Goal: Navigation & Orientation: Find specific page/section

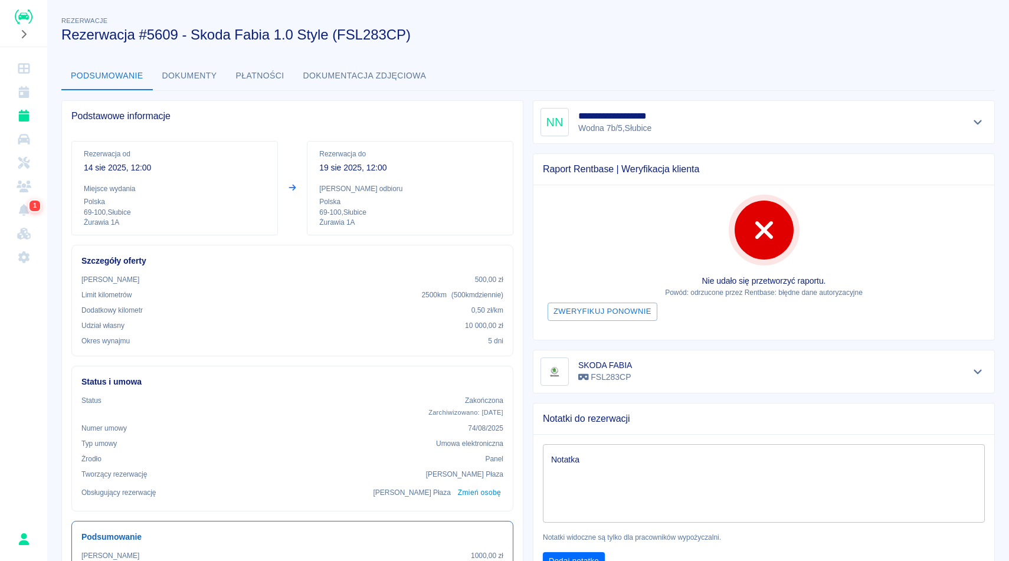
click at [920, 16] on div "Rezerwacje Rezerwacja #5609 - Skoda Fabia 1.0 Style (FSL283CP)" at bounding box center [518, 24] width 933 height 38
click at [23, 74] on icon "Dashboard" at bounding box center [24, 69] width 15 height 12
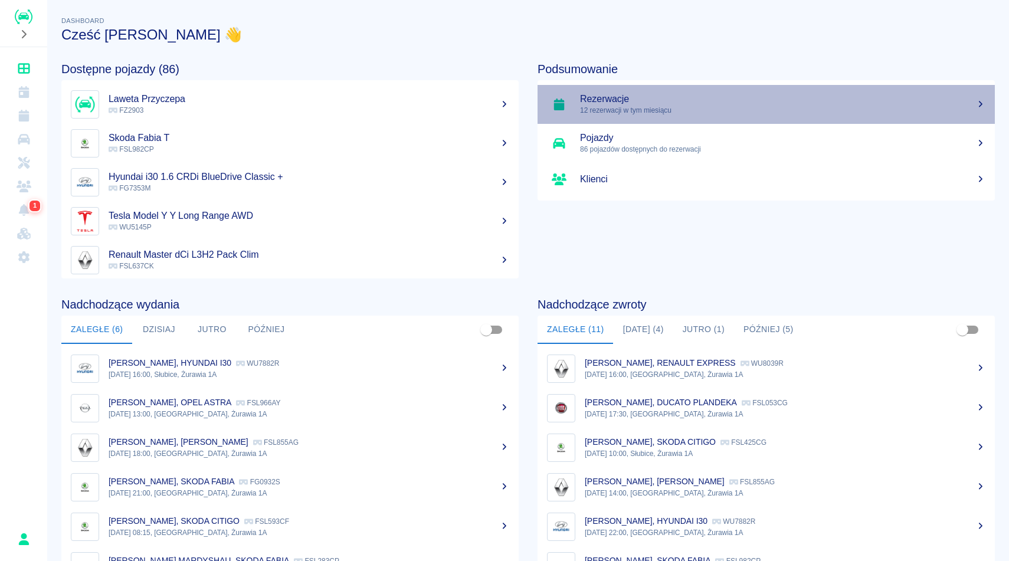
click at [617, 92] on link "Rezerwacje 12 rezerwacji w tym miesiącu" at bounding box center [766, 104] width 457 height 39
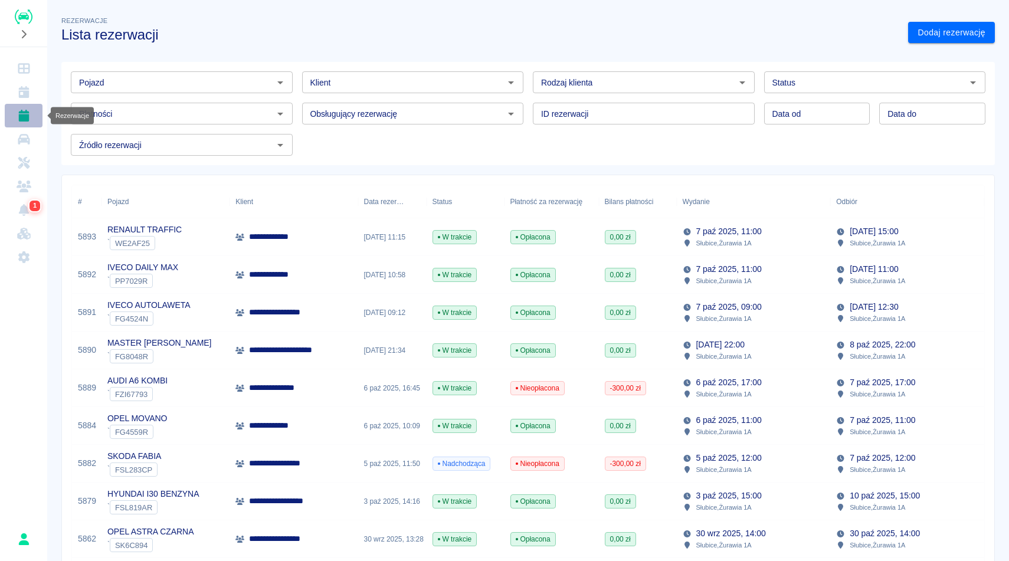
click at [27, 117] on icon "Rezerwacje" at bounding box center [23, 116] width 11 height 12
click at [526, 21] on div "Rezerwacje Lista rezerwacji" at bounding box center [475, 24] width 847 height 38
click at [526, 25] on div "Rezerwacje Lista rezerwacji" at bounding box center [475, 24] width 847 height 38
click at [25, 62] on link "Dashboard" at bounding box center [24, 69] width 38 height 24
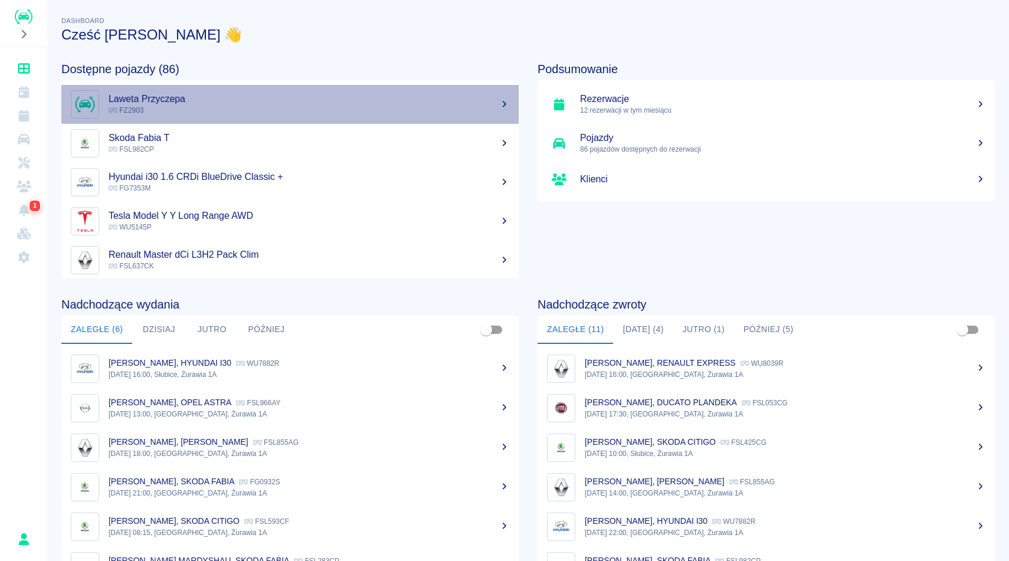
click at [236, 113] on p "FZ2903" at bounding box center [309, 110] width 401 height 11
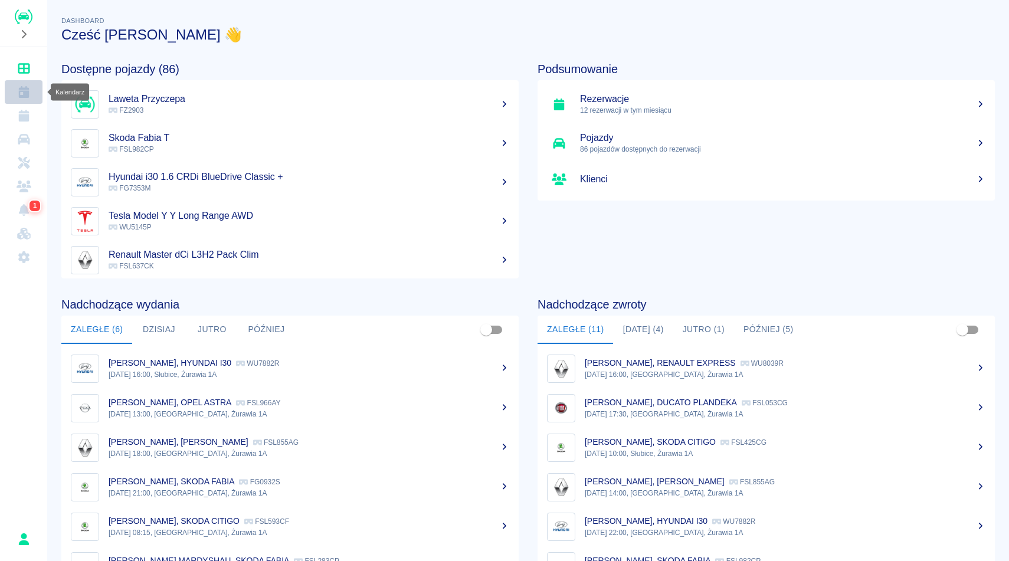
click at [26, 91] on icon "Kalendarz" at bounding box center [23, 92] width 11 height 12
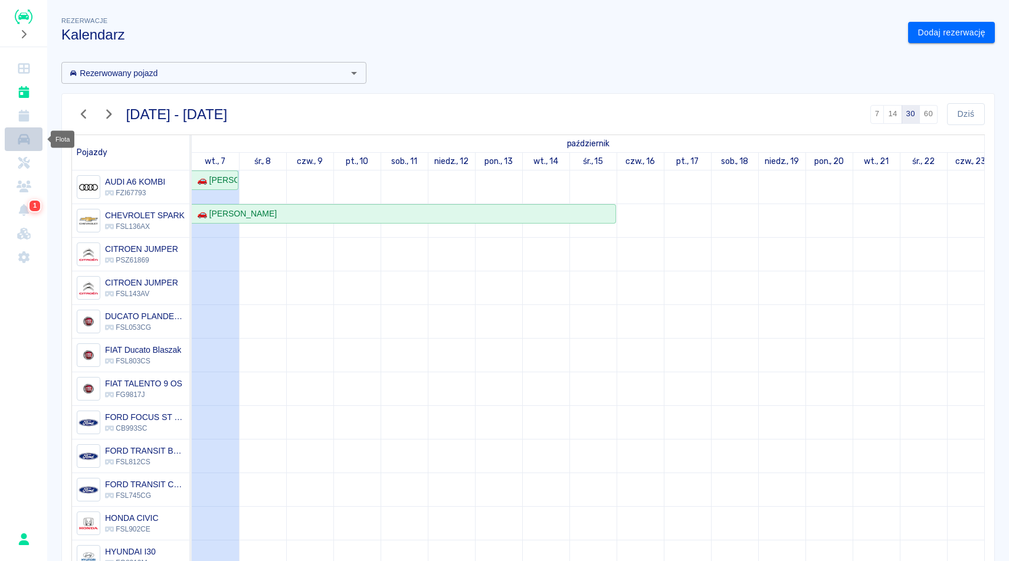
click at [17, 140] on icon "Flota" at bounding box center [24, 139] width 15 height 12
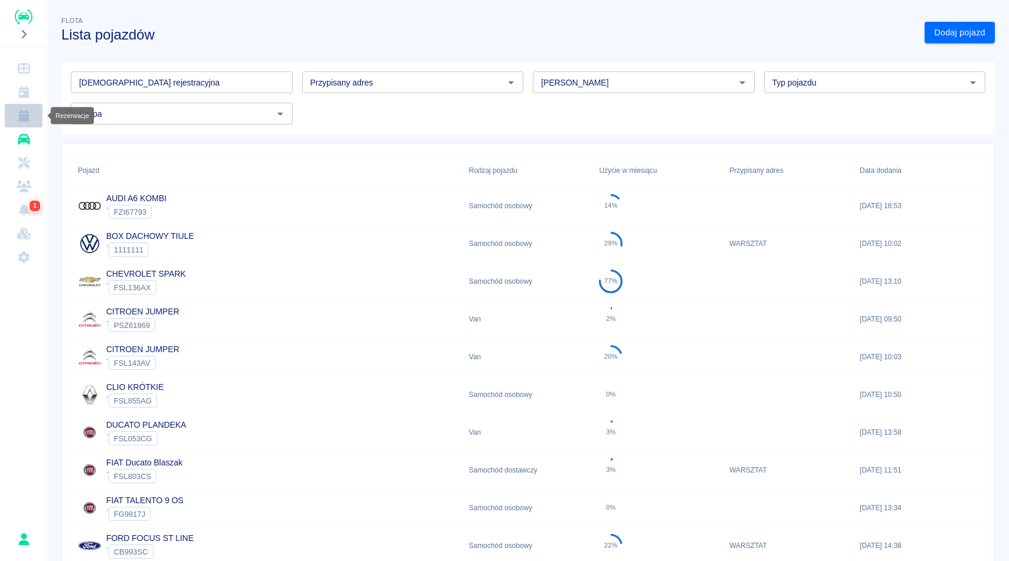
click at [18, 105] on link "Rezerwacje" at bounding box center [24, 116] width 38 height 24
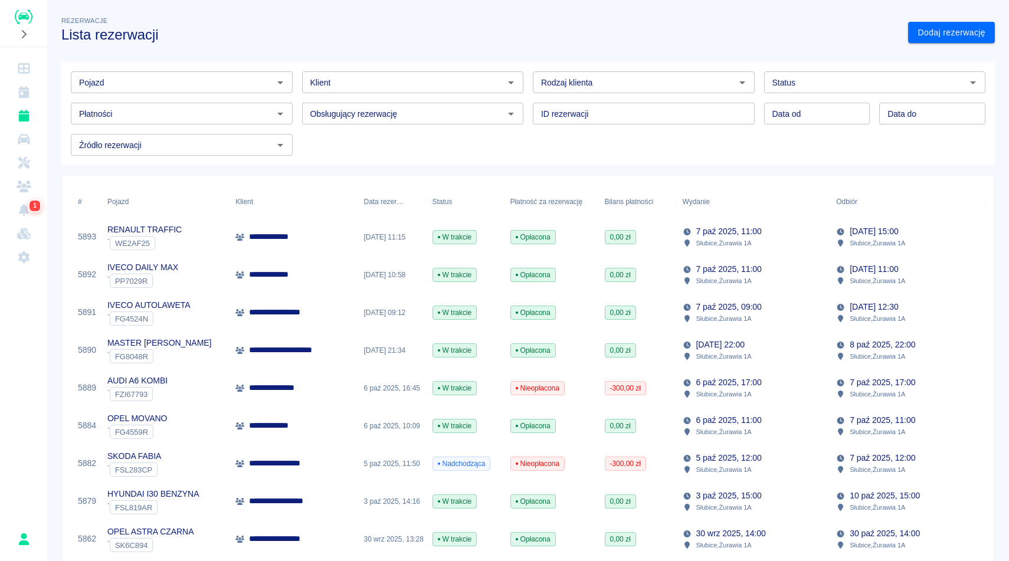
click at [469, 19] on div "Rezerwacje Lista rezerwacji" at bounding box center [475, 24] width 847 height 38
click at [446, 35] on h3 "Lista rezerwacji" at bounding box center [479, 35] width 837 height 17
click at [413, 22] on div "Rezerwacje Lista rezerwacji" at bounding box center [475, 24] width 847 height 38
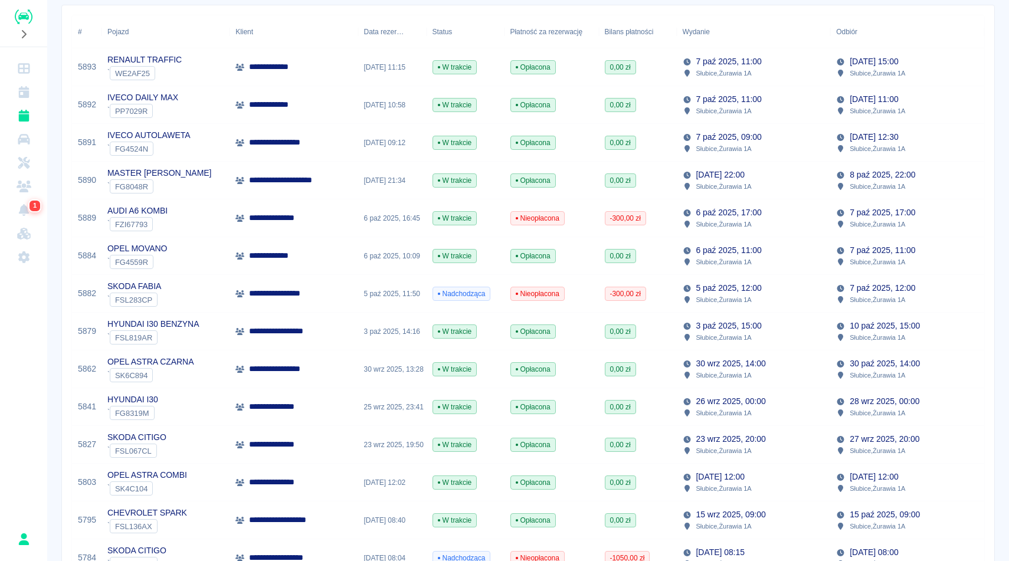
scroll to position [171, 0]
click at [1008, 135] on div "**********" at bounding box center [528, 436] width 962 height 1204
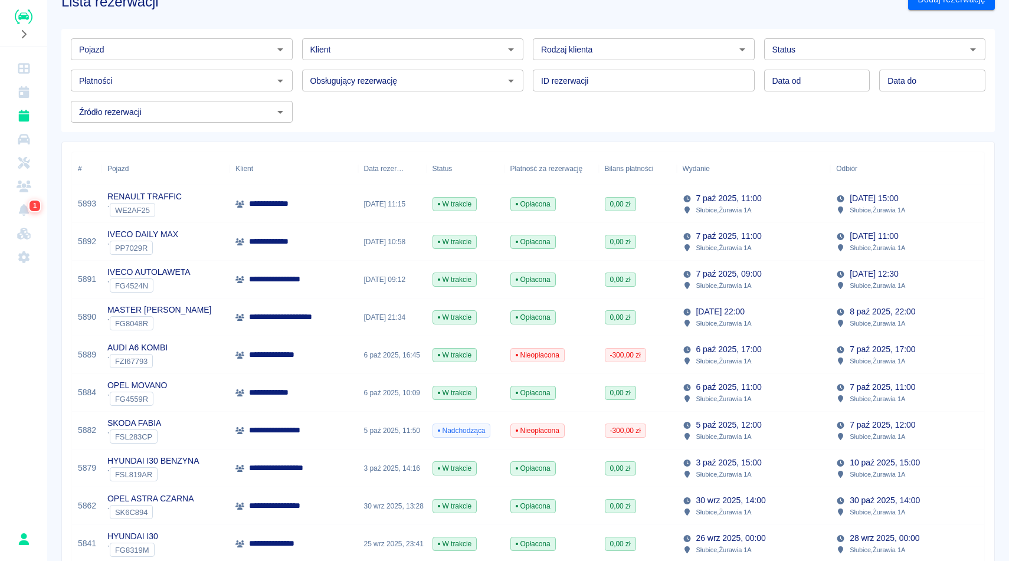
scroll to position [0, 0]
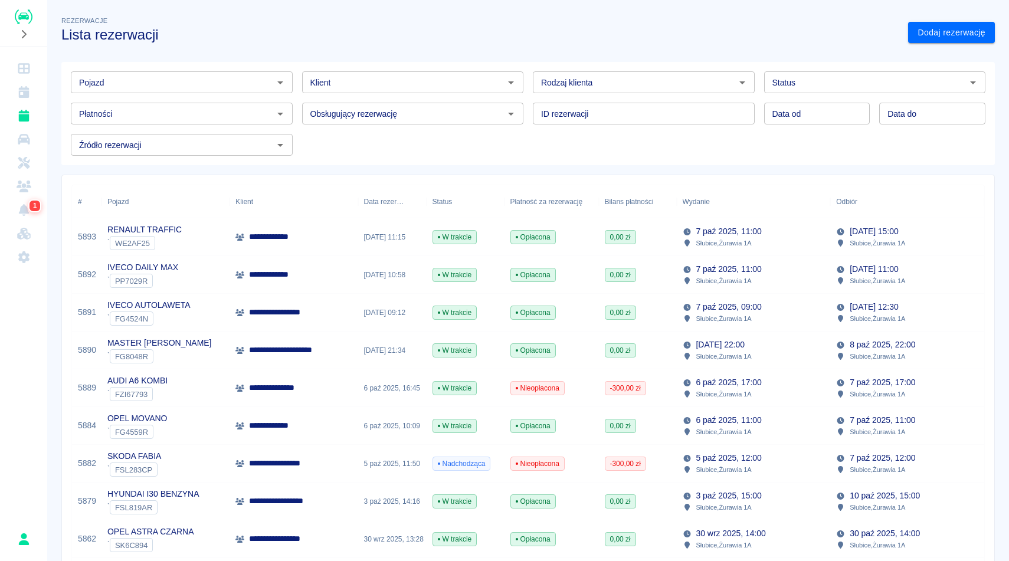
click at [877, 36] on h3 "Lista rezerwacji" at bounding box center [479, 35] width 837 height 17
